Goal: Information Seeking & Learning: Learn about a topic

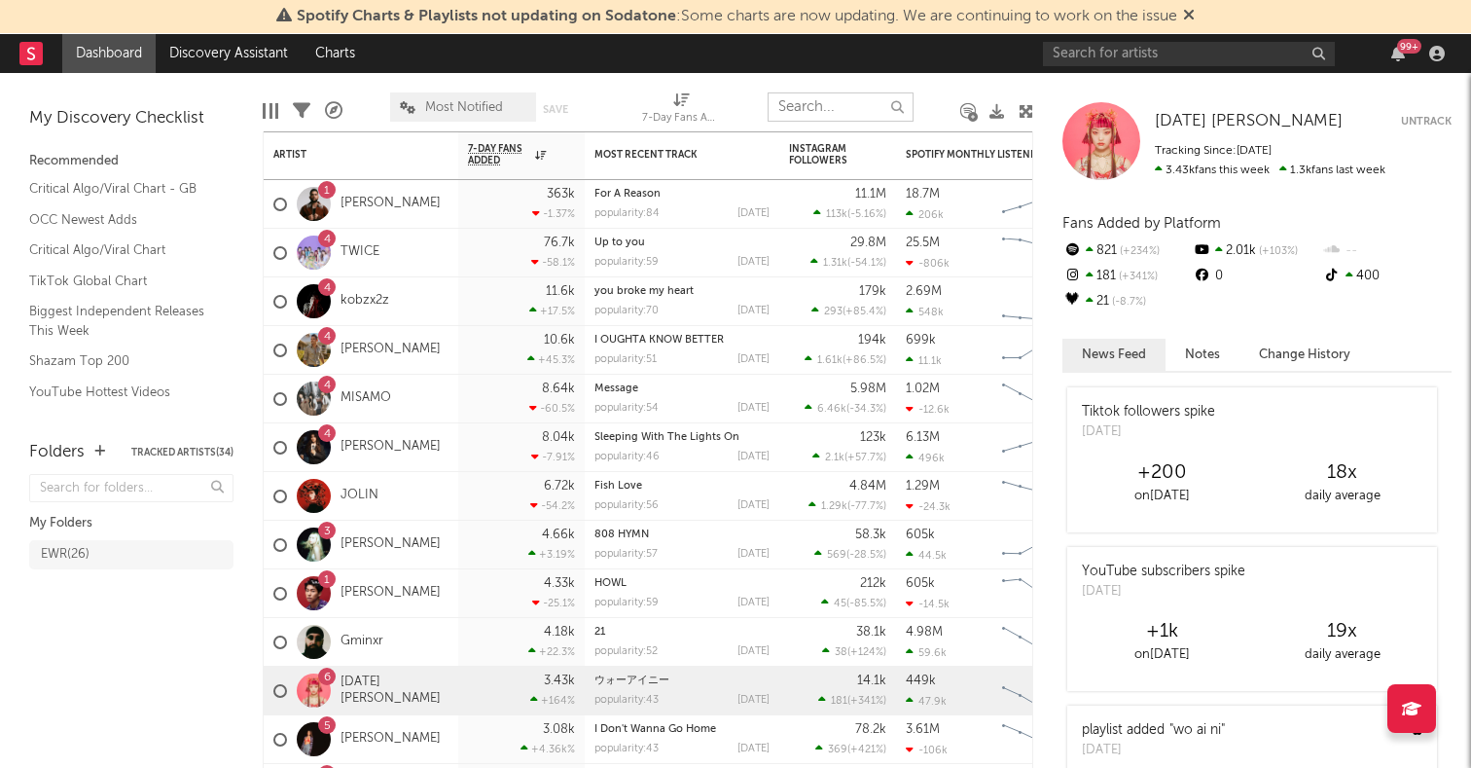
click at [837, 99] on input "text" at bounding box center [841, 106] width 146 height 29
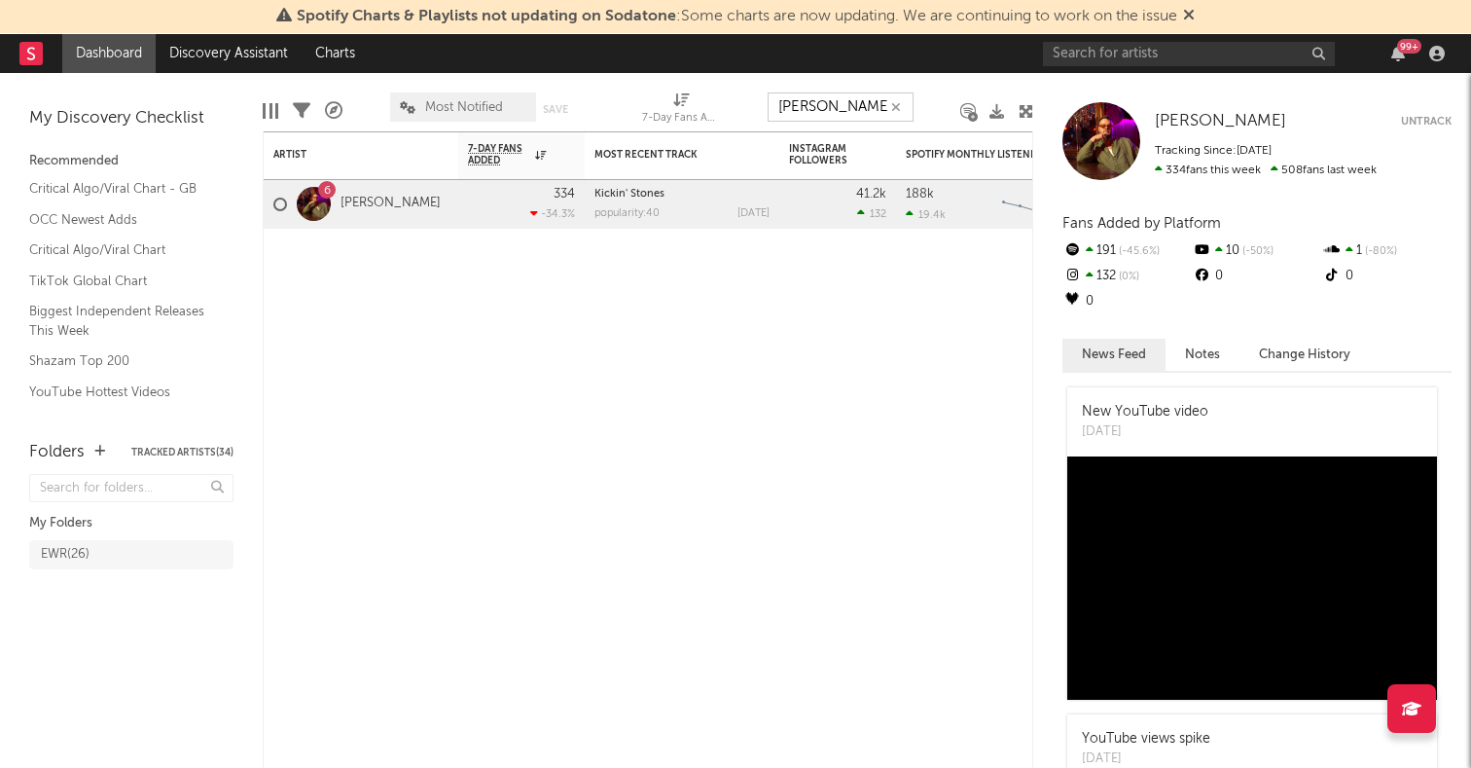
type input "[PERSON_NAME]"
click at [466, 205] on div "334 -34.3 %" at bounding box center [521, 204] width 127 height 49
click at [324, 191] on div "6" at bounding box center [327, 191] width 7 height 0
click at [344, 208] on link "[PERSON_NAME]" at bounding box center [391, 204] width 100 height 17
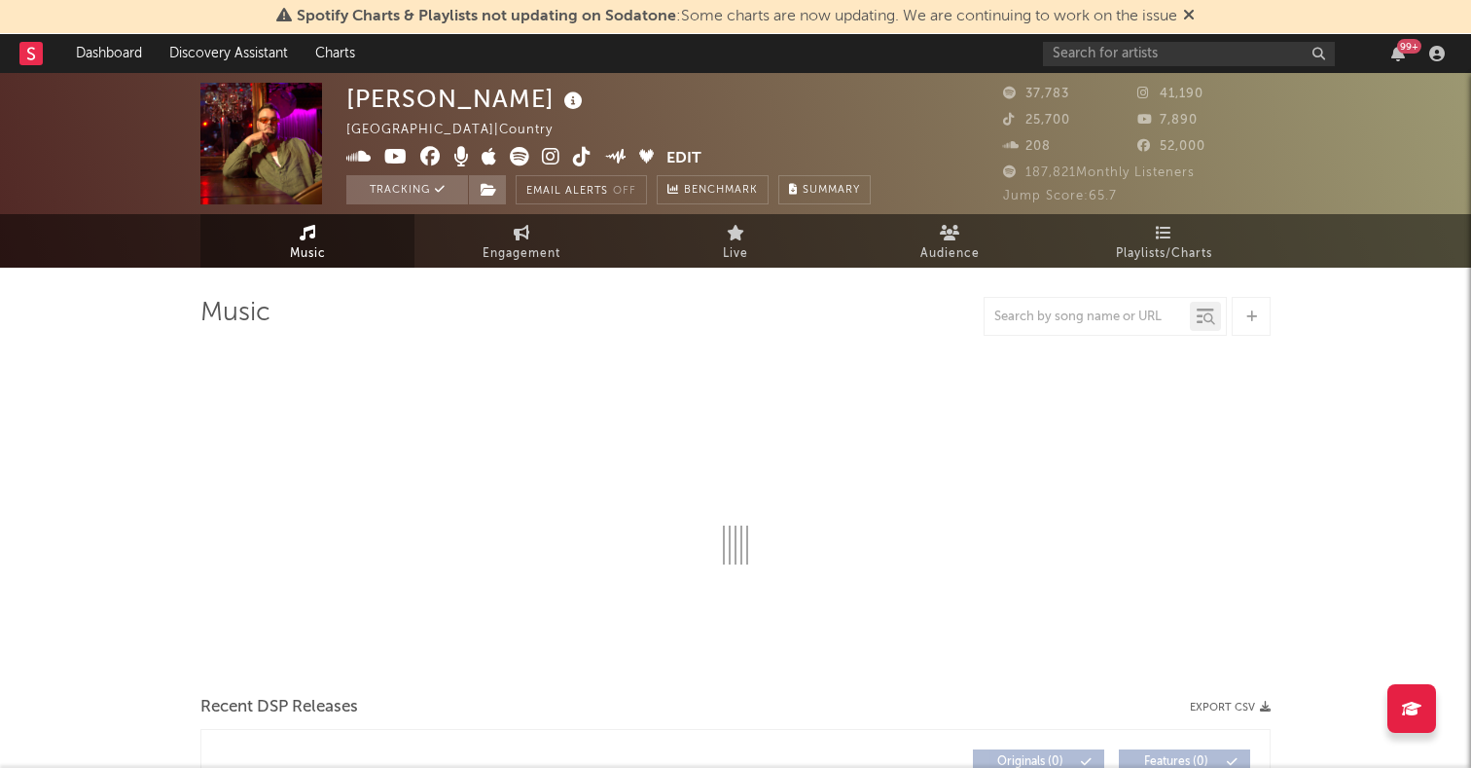
select select "6m"
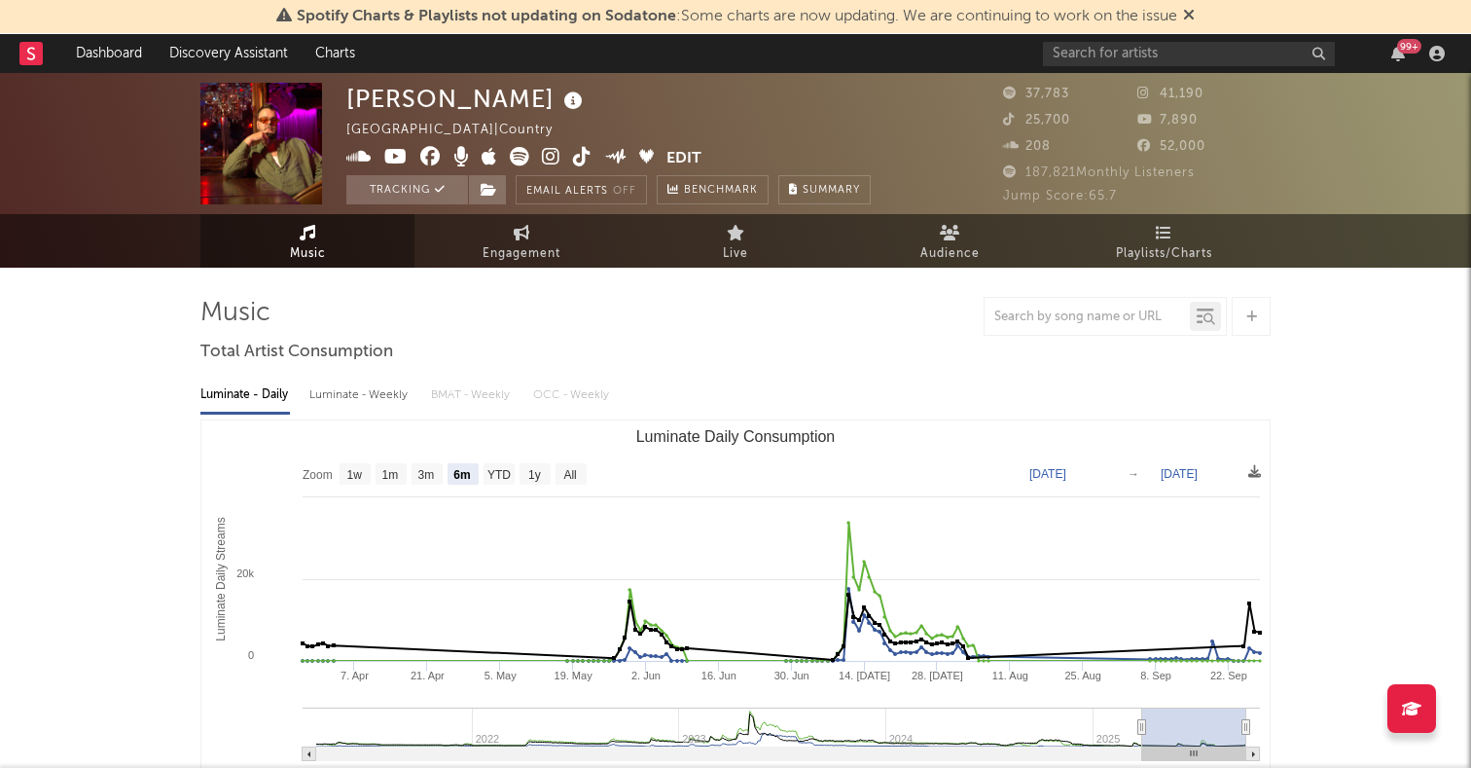
click at [1394, 42] on div "99 +" at bounding box center [1247, 53] width 409 height 39
click at [1395, 58] on icon "button" at bounding box center [1399, 54] width 14 height 16
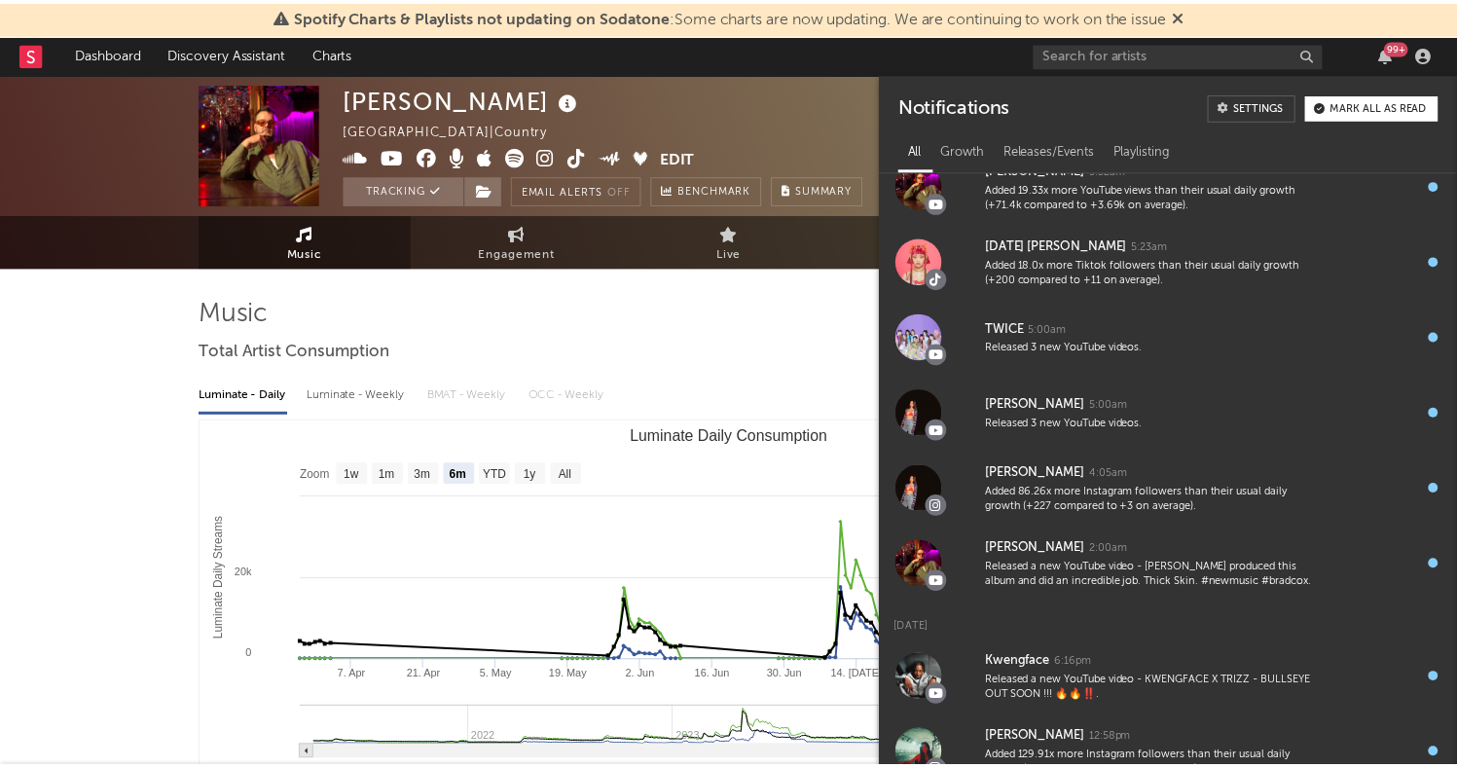
scroll to position [784, 0]
